Goal: Transaction & Acquisition: Purchase product/service

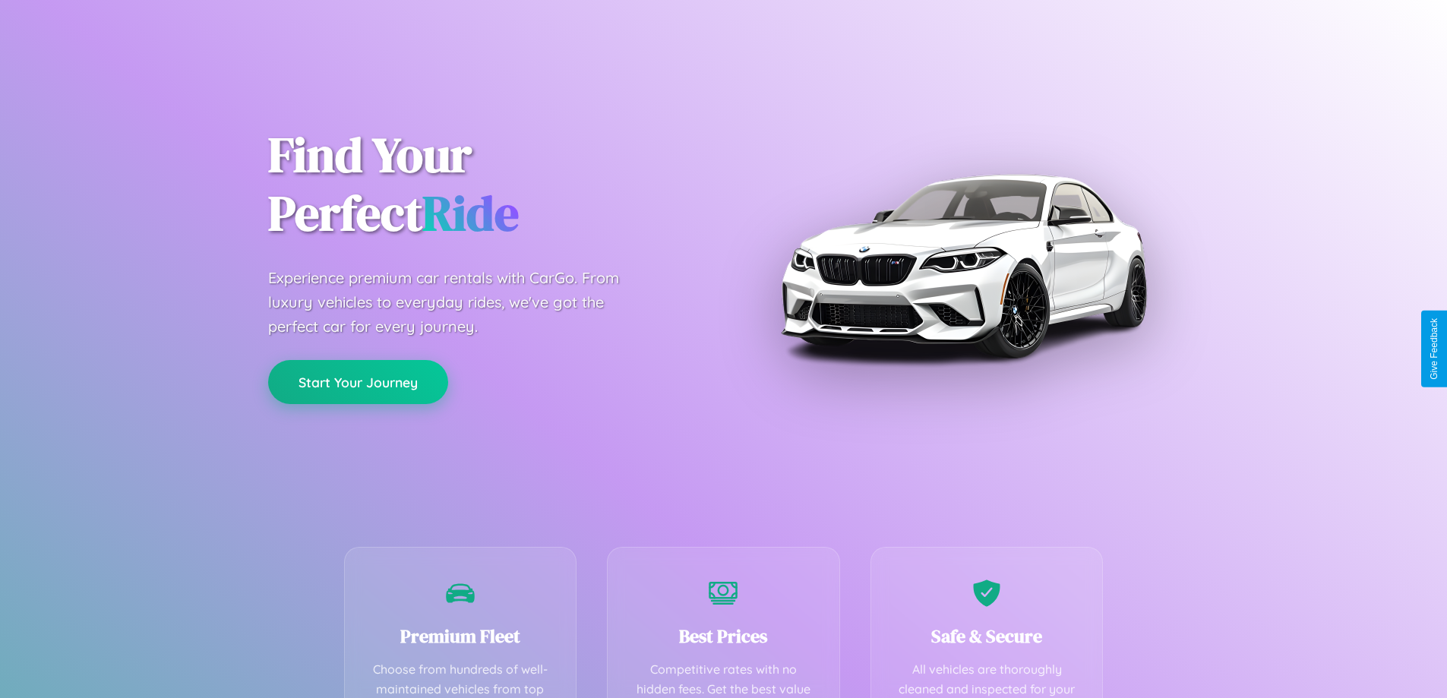
click at [358, 382] on button "Start Your Journey" at bounding box center [358, 382] width 180 height 44
click at [358, 381] on button "Start Your Journey" at bounding box center [358, 382] width 180 height 44
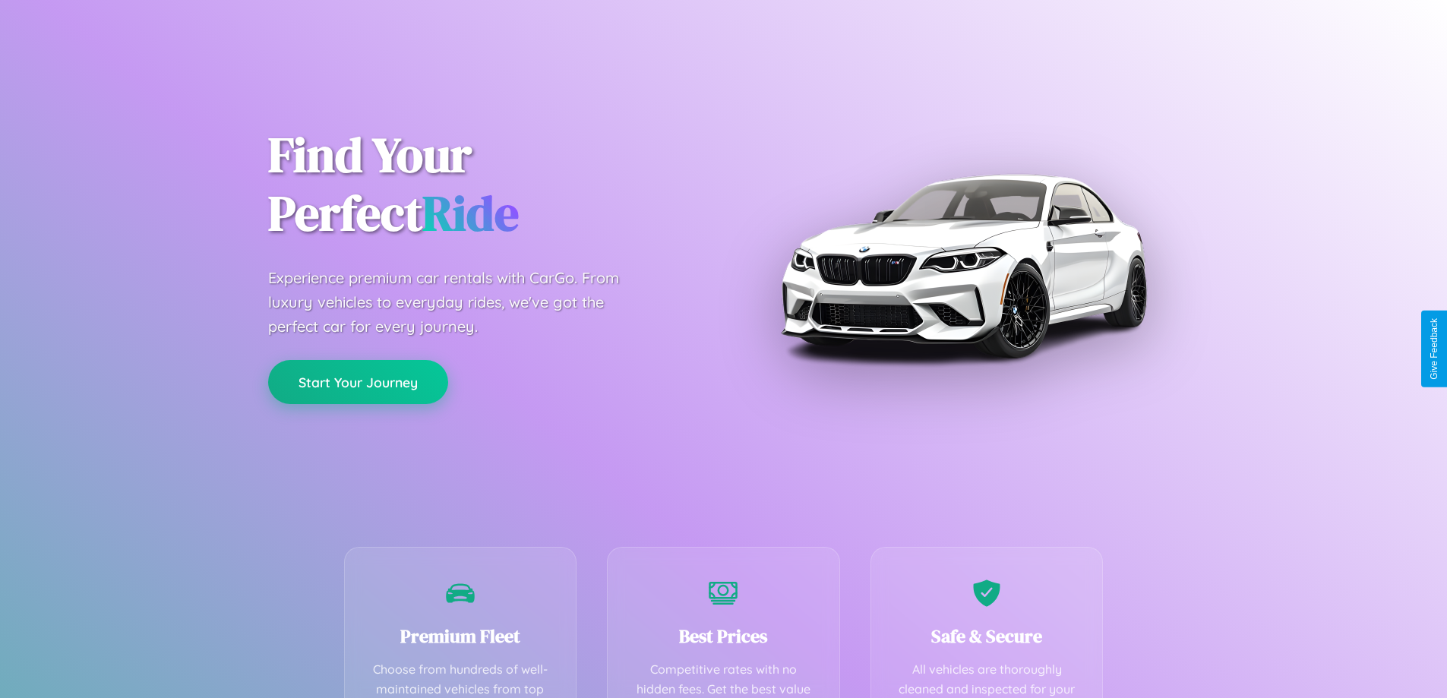
click at [358, 381] on button "Start Your Journey" at bounding box center [358, 382] width 180 height 44
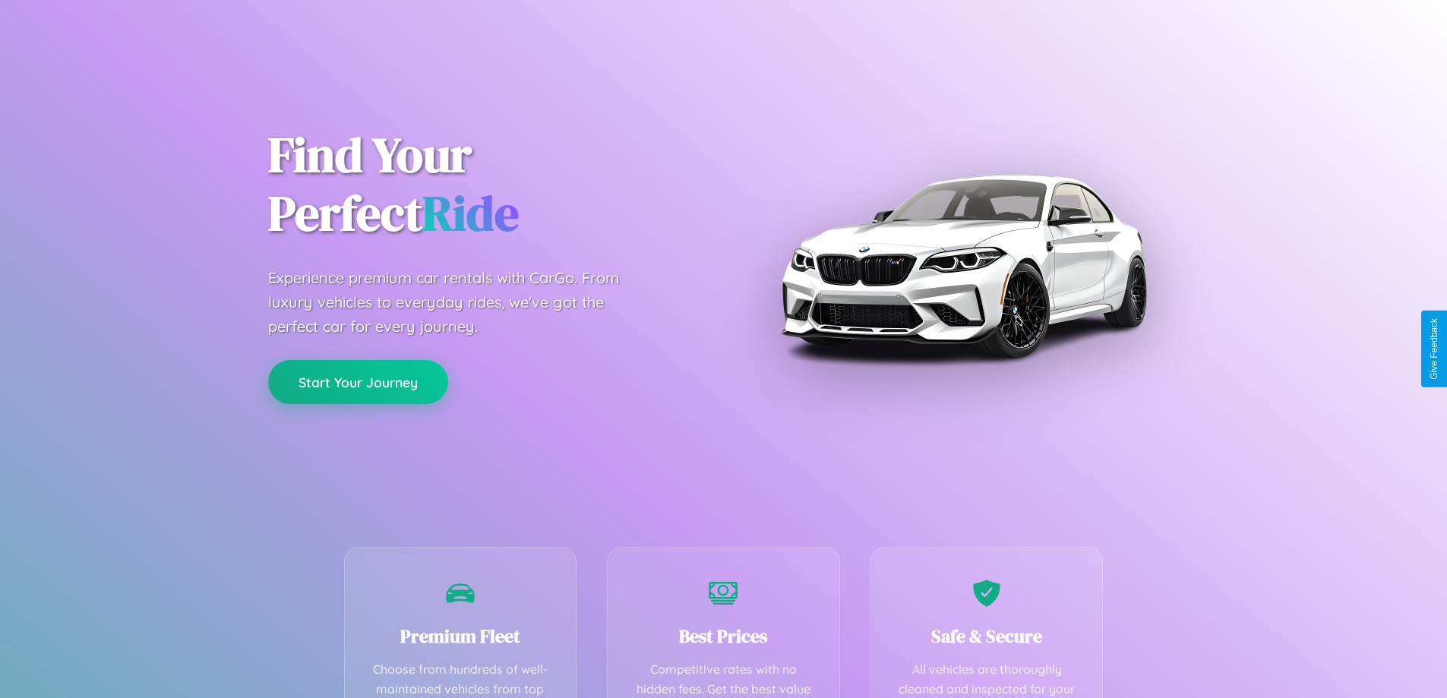
click at [358, 381] on button "Start Your Journey" at bounding box center [358, 382] width 180 height 44
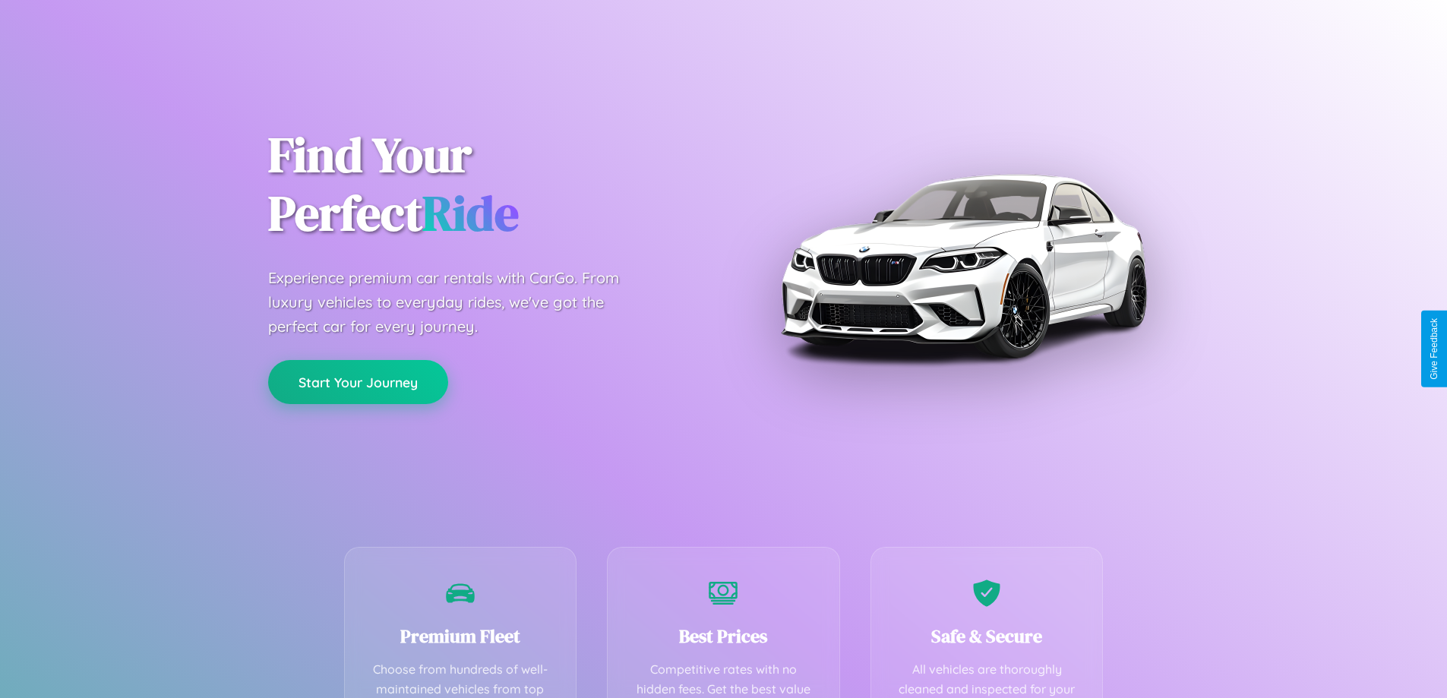
click at [358, 381] on button "Start Your Journey" at bounding box center [358, 382] width 180 height 44
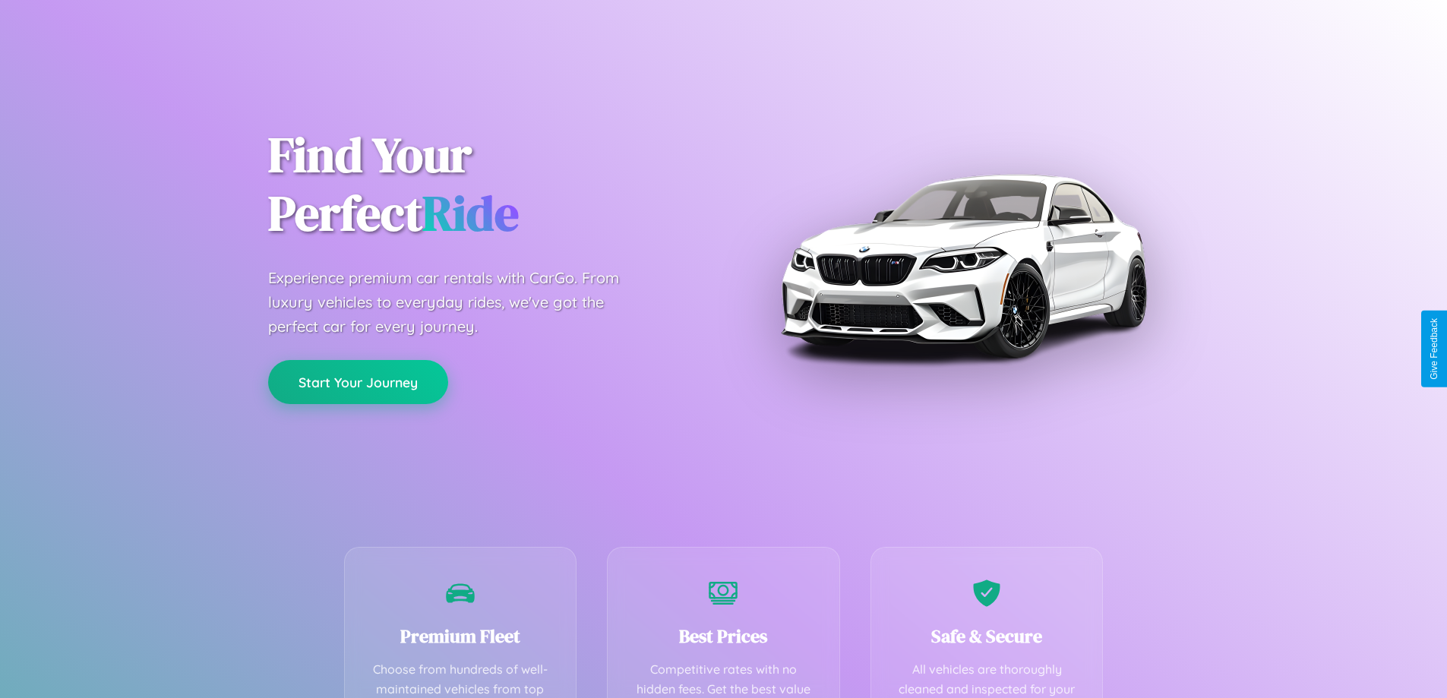
click at [358, 381] on button "Start Your Journey" at bounding box center [358, 382] width 180 height 44
